Goal: Download file/media

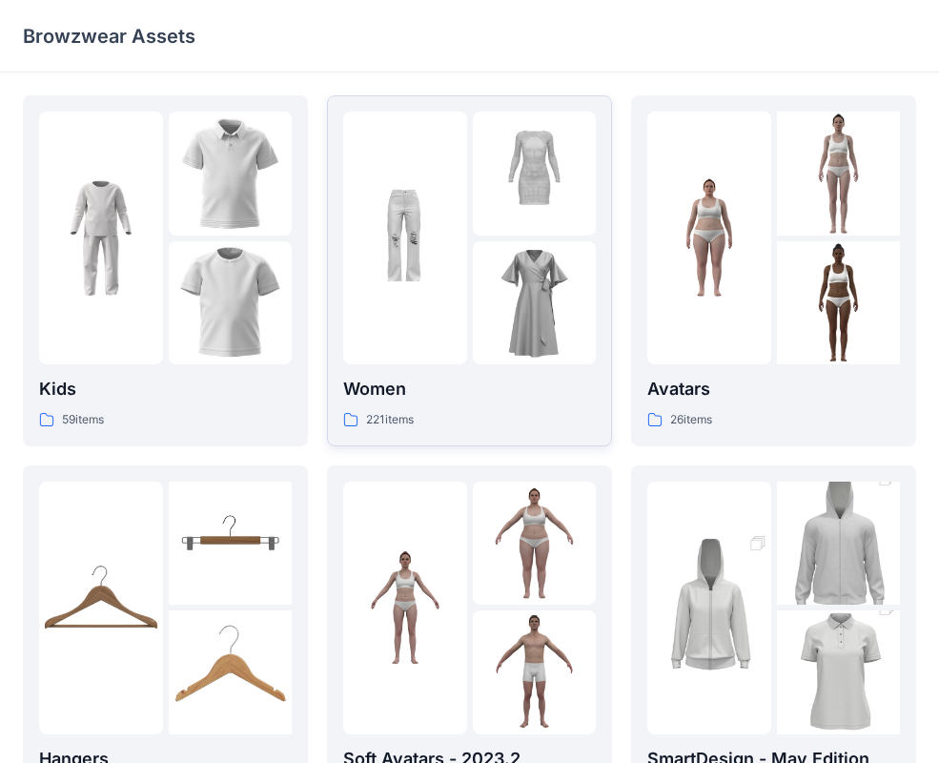
click at [545, 183] on img at bounding box center [535, 174] width 124 height 124
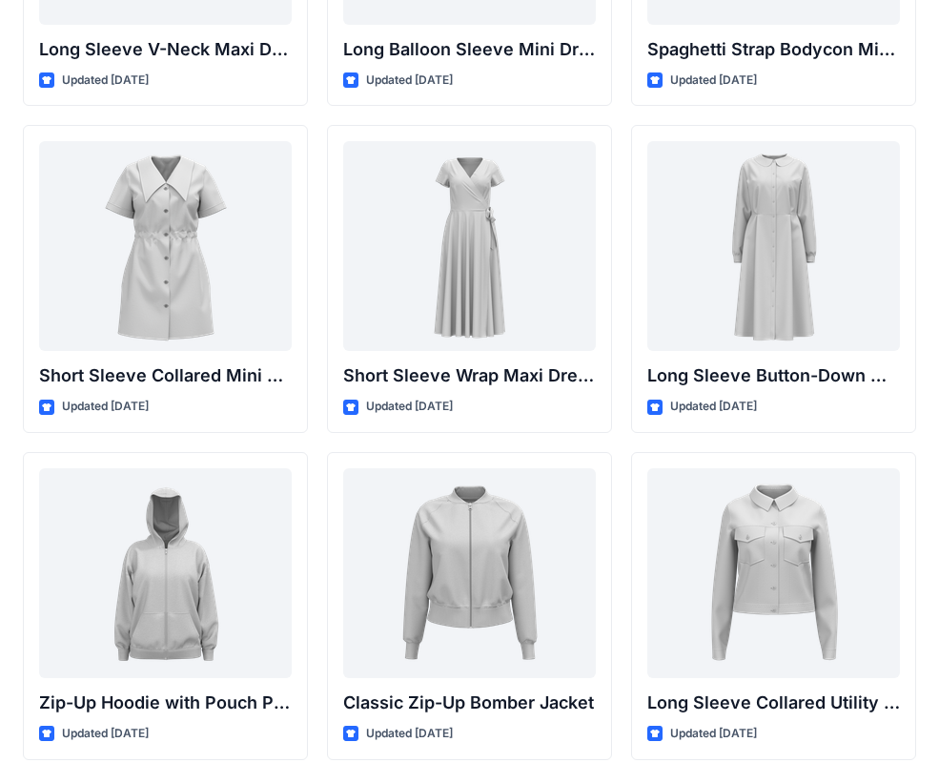
scroll to position [3267, 0]
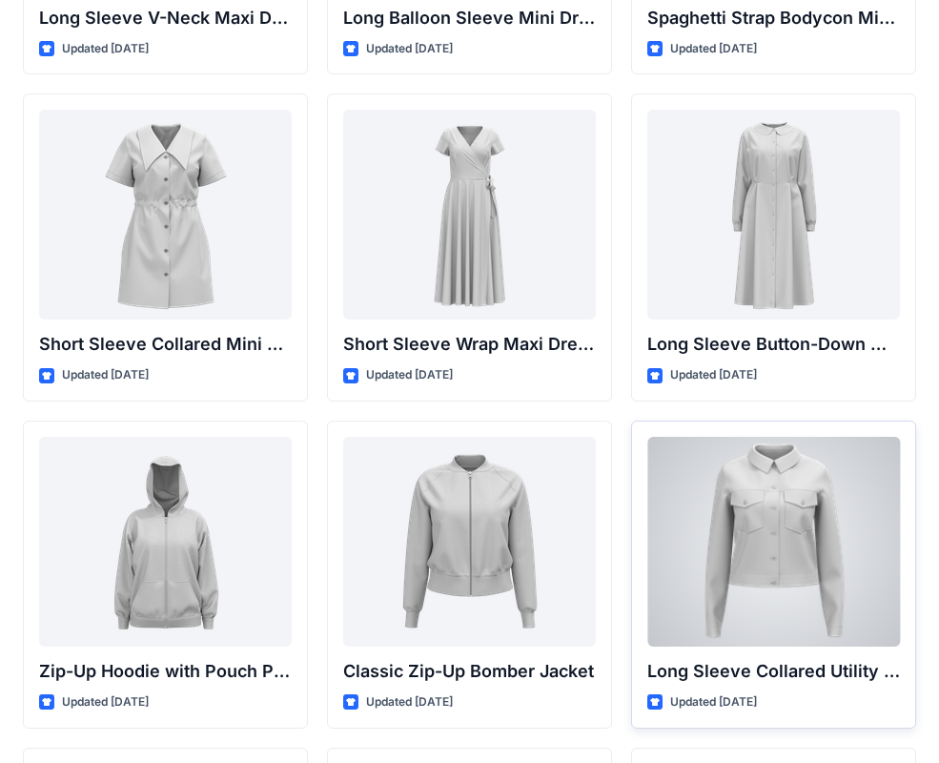
click at [769, 523] on div at bounding box center [773, 542] width 253 height 210
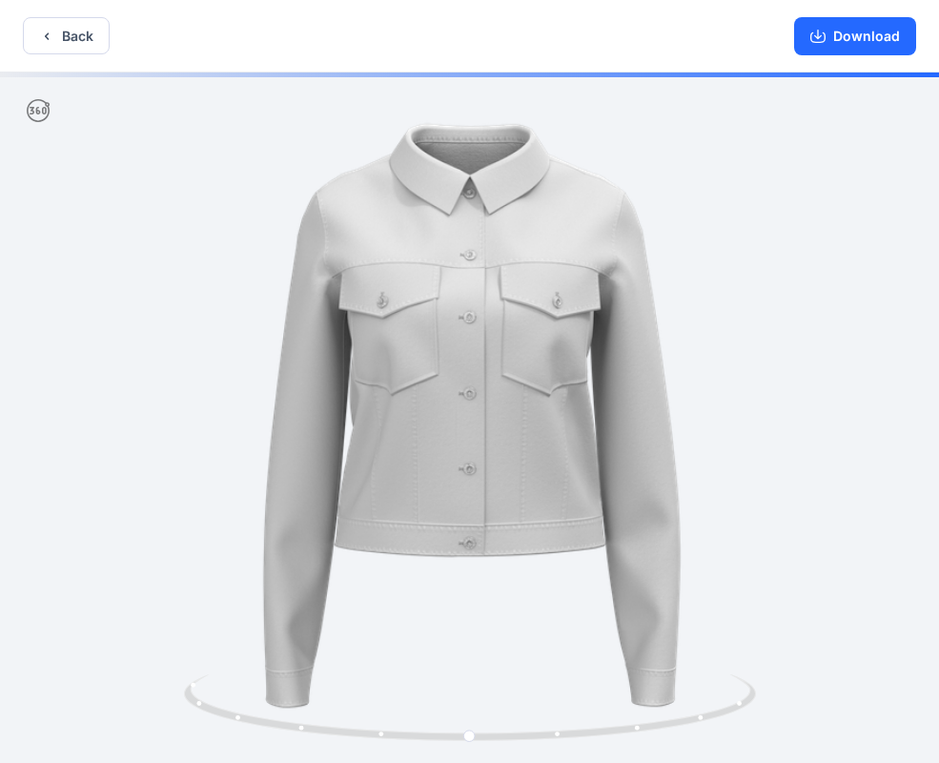
click at [769, 523] on div at bounding box center [469, 419] width 939 height 694
drag, startPoint x: 769, startPoint y: 523, endPoint x: 756, endPoint y: 505, distance: 22.5
click at [756, 505] on div at bounding box center [469, 419] width 939 height 694
click at [854, 31] on button "Download" at bounding box center [855, 36] width 122 height 38
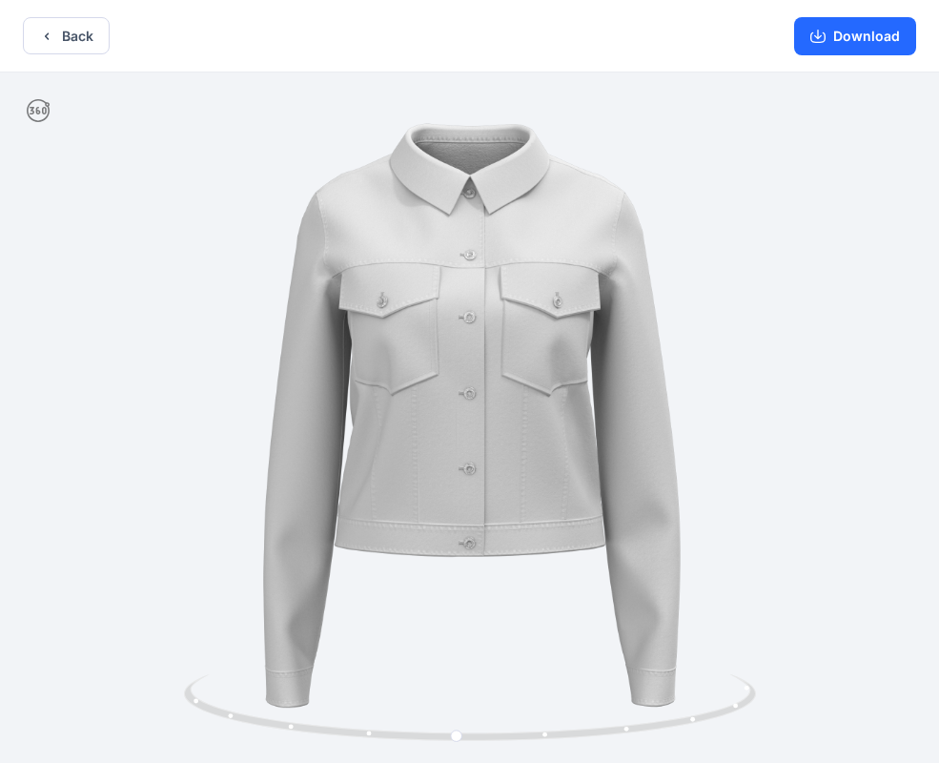
click at [835, 6] on div "Download" at bounding box center [855, 35] width 168 height 71
click at [835, 21] on button "Download" at bounding box center [855, 36] width 122 height 38
